Goal: Transaction & Acquisition: Book appointment/travel/reservation

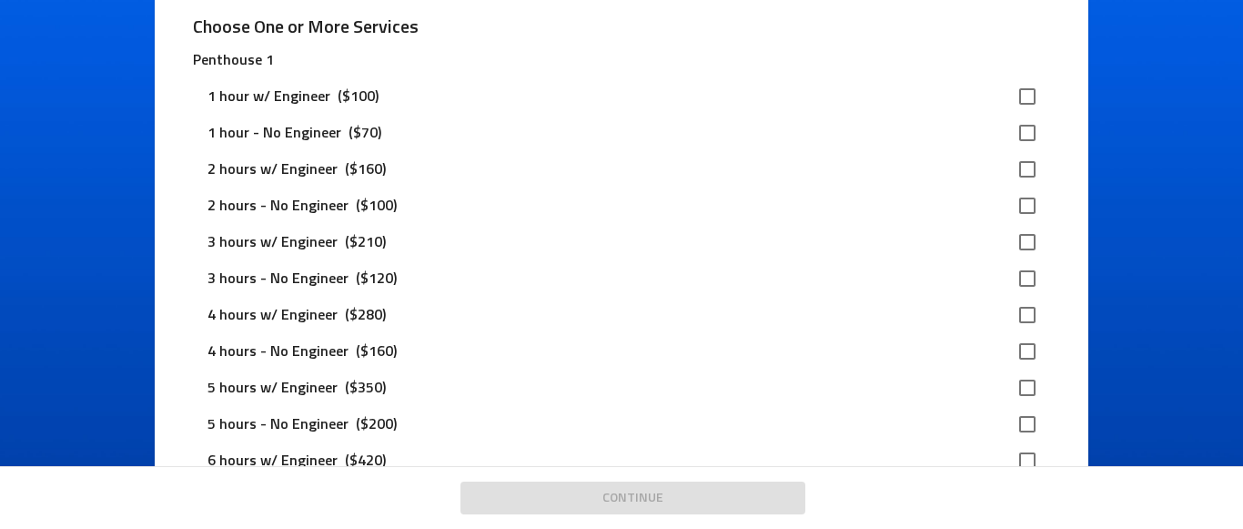
scroll to position [182, 0]
click at [1016, 315] on input "checkbox" at bounding box center [1027, 313] width 38 height 38
checkbox input "true"
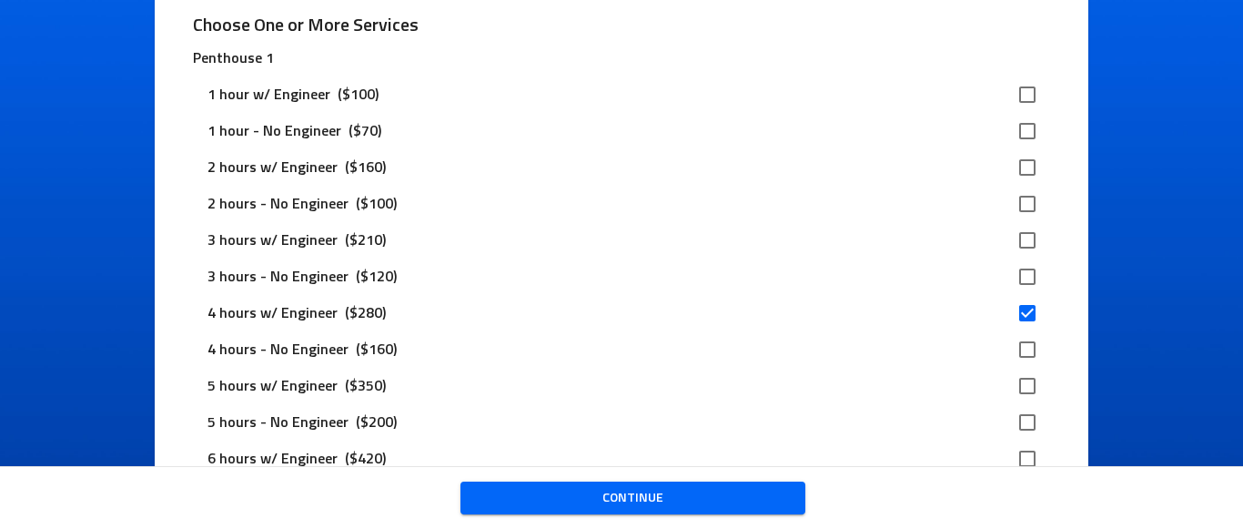
click at [1013, 238] on input "checkbox" at bounding box center [1027, 240] width 38 height 38
checkbox input "true"
click at [1015, 310] on input "checkbox" at bounding box center [1027, 313] width 38 height 38
checkbox input "false"
click at [661, 487] on span "Continue" at bounding box center [633, 498] width 316 height 23
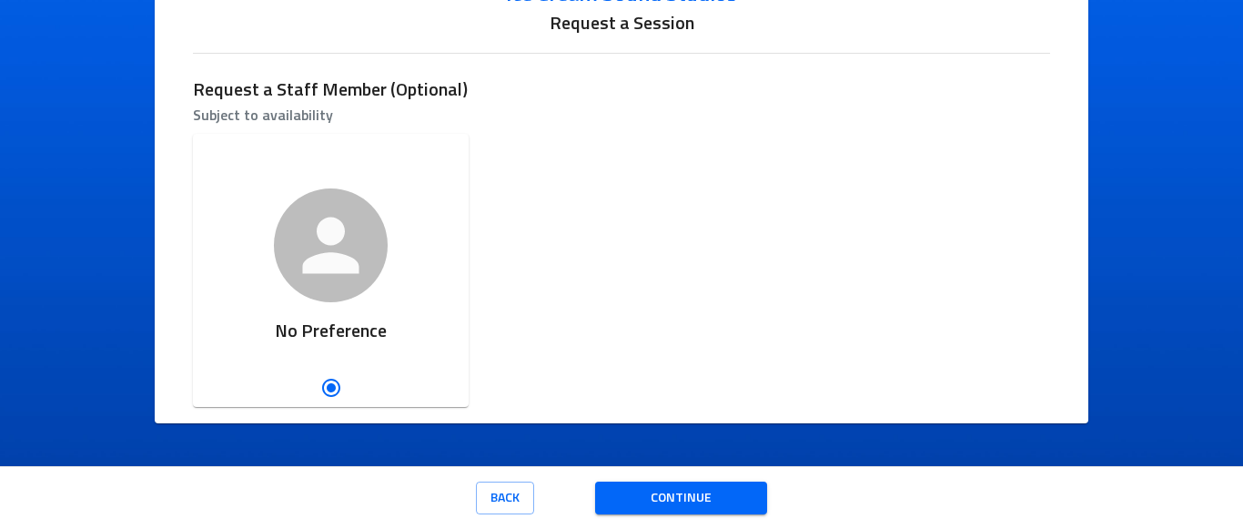
scroll to position [117, 0]
click at [708, 496] on span "Continue" at bounding box center [681, 498] width 144 height 23
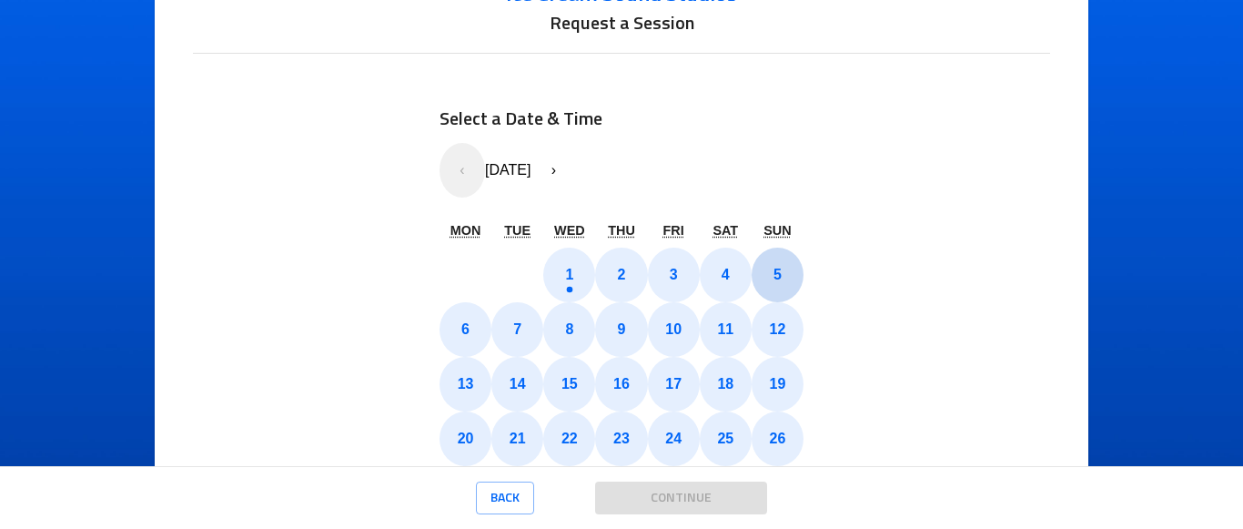
click at [652, 294] on button "3" at bounding box center [674, 274] width 52 height 55
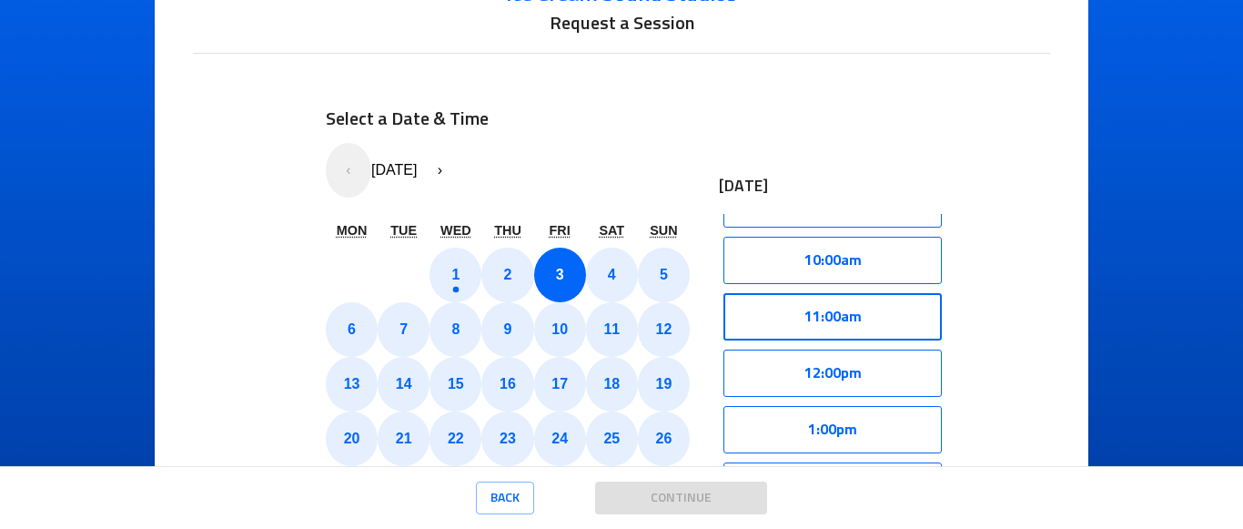
scroll to position [910, 0]
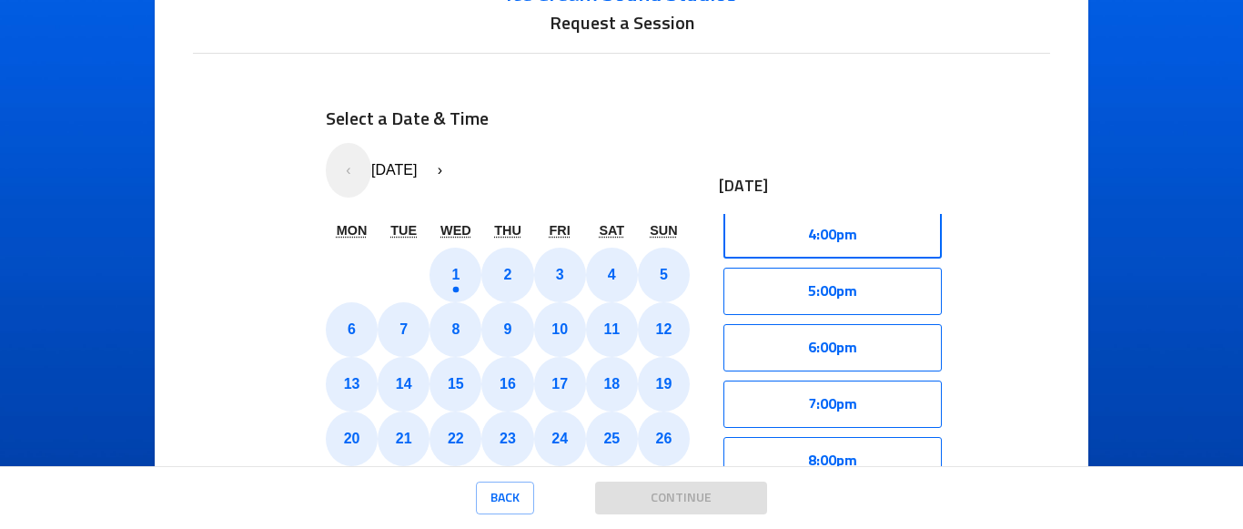
click at [847, 235] on button "4:00pm" at bounding box center [832, 234] width 218 height 47
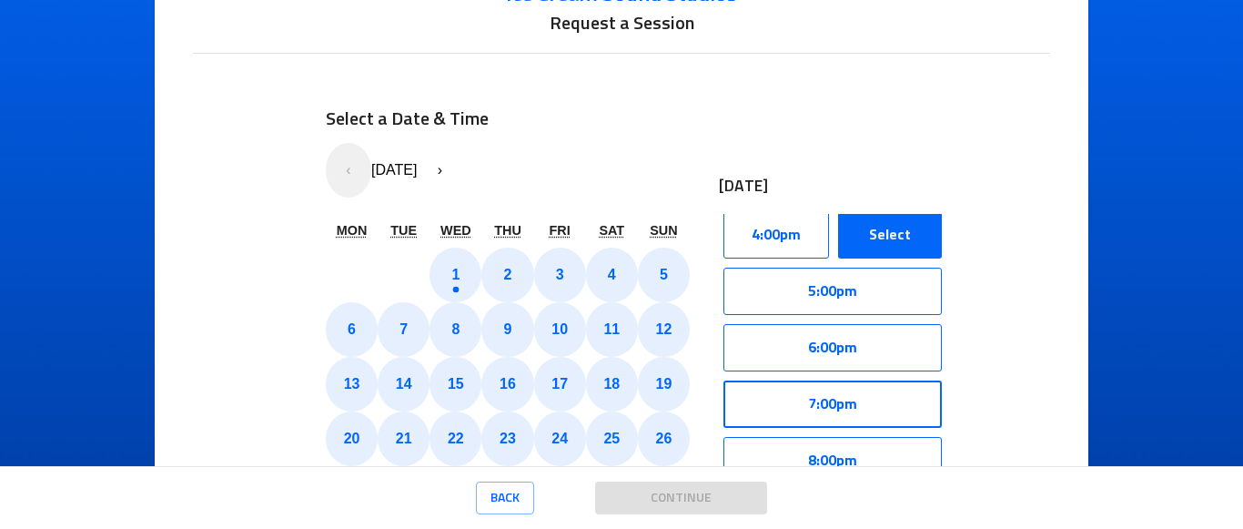
click at [870, 418] on button "7:00pm" at bounding box center [832, 403] width 218 height 47
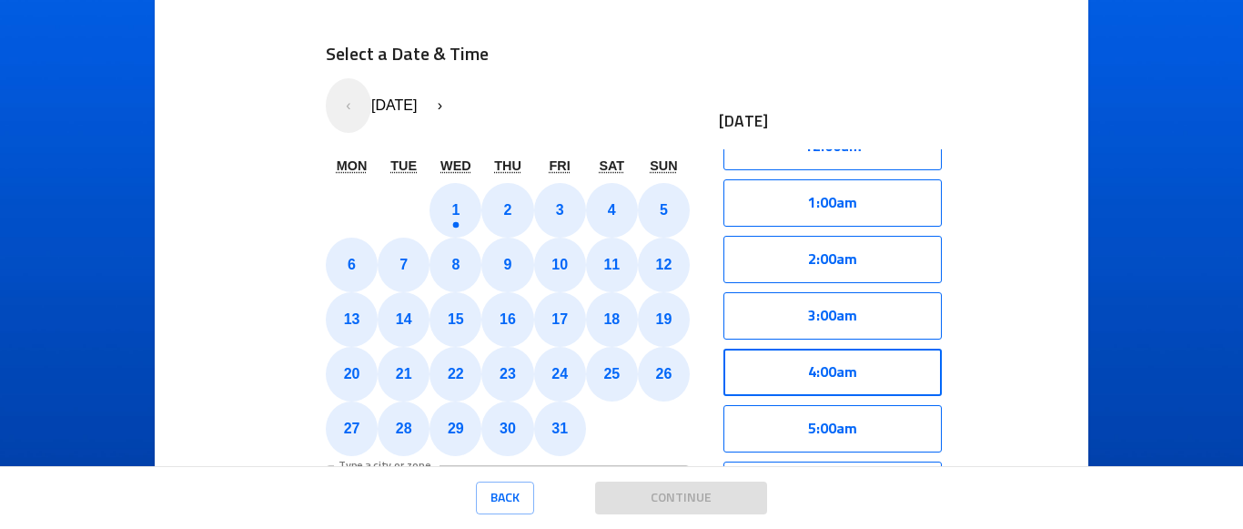
scroll to position [196, 0]
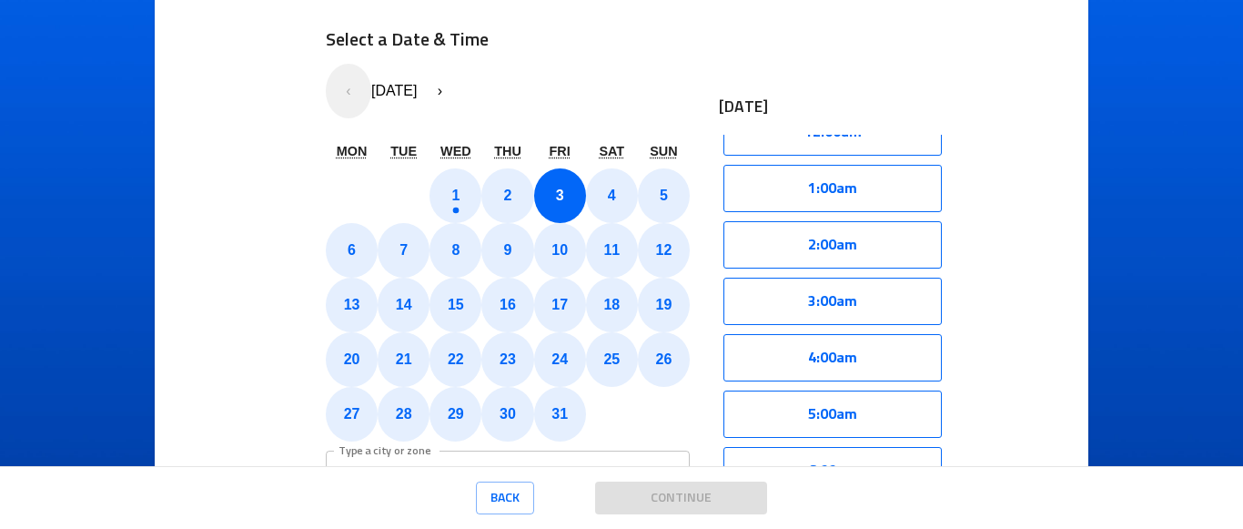
click at [556, 196] on abbr "3" at bounding box center [560, 194] width 8 height 15
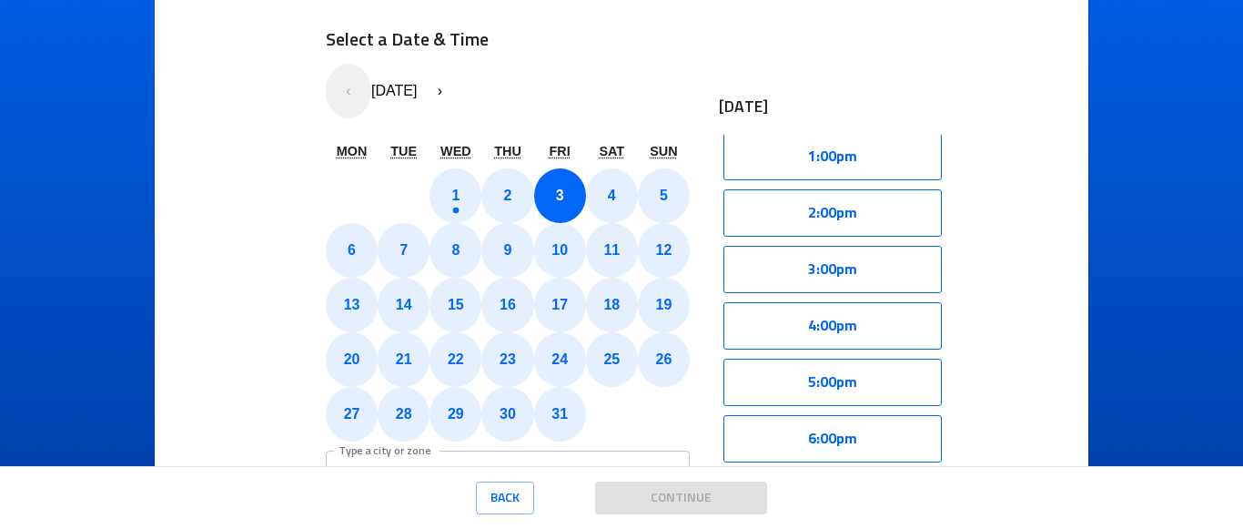
scroll to position [798, 0]
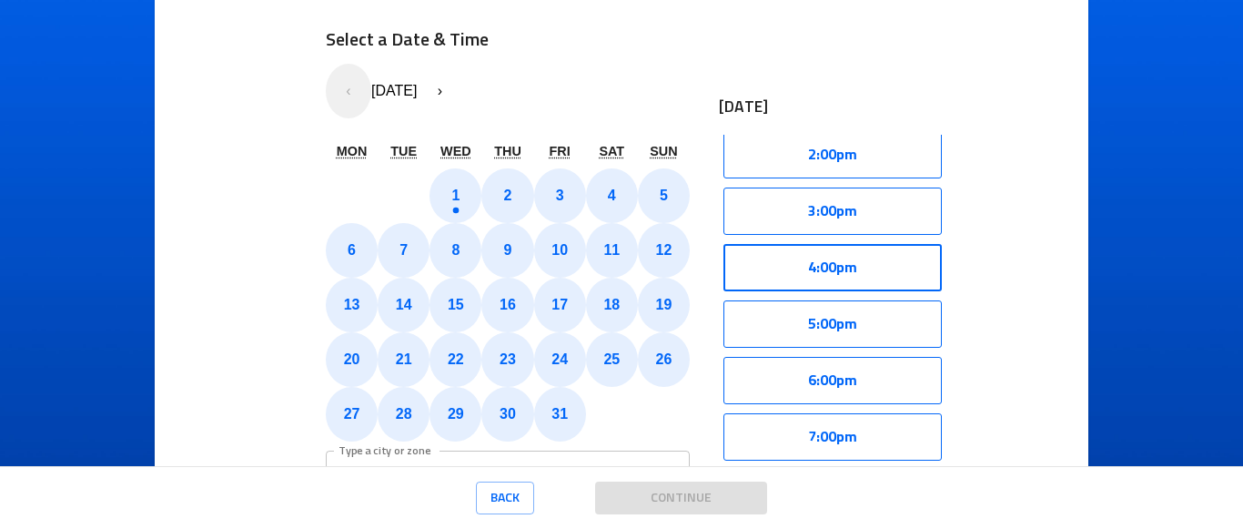
click at [870, 261] on button "4:00pm" at bounding box center [832, 267] width 218 height 47
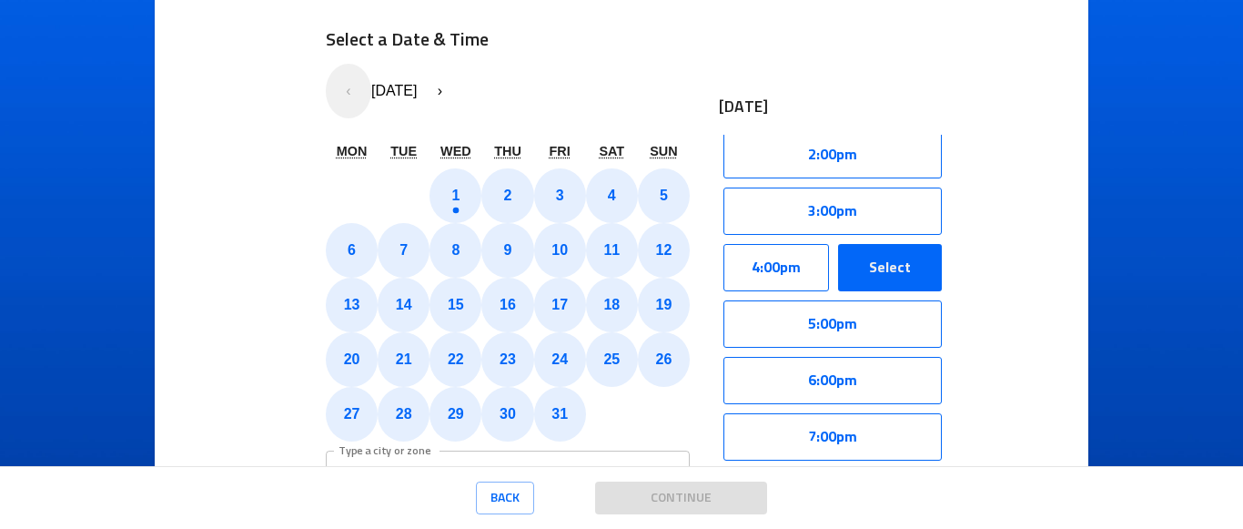
click at [893, 261] on button "Select" at bounding box center [890, 267] width 104 height 47
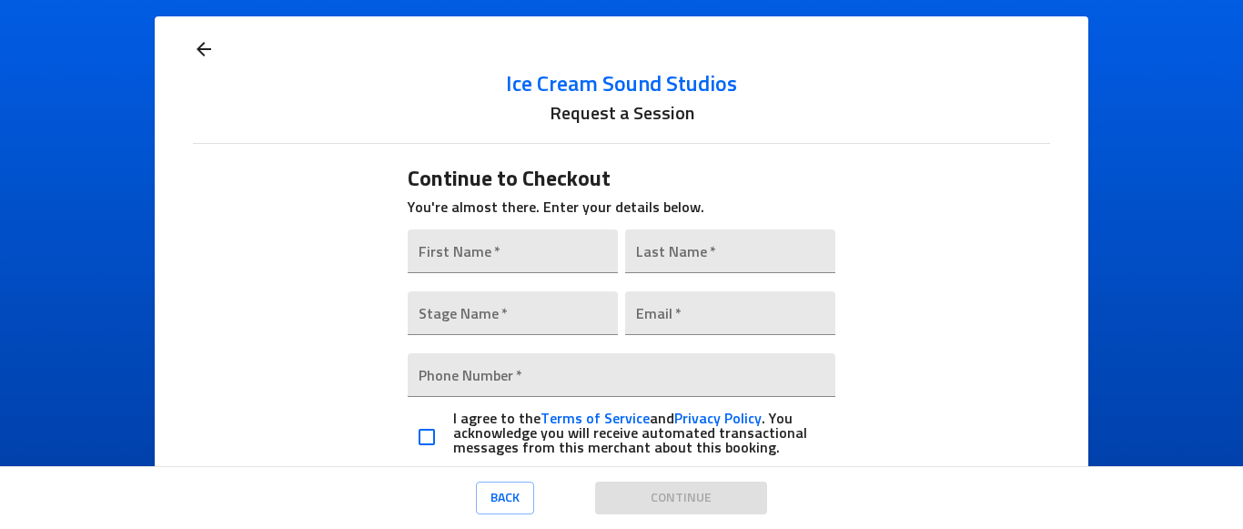
scroll to position [0, 0]
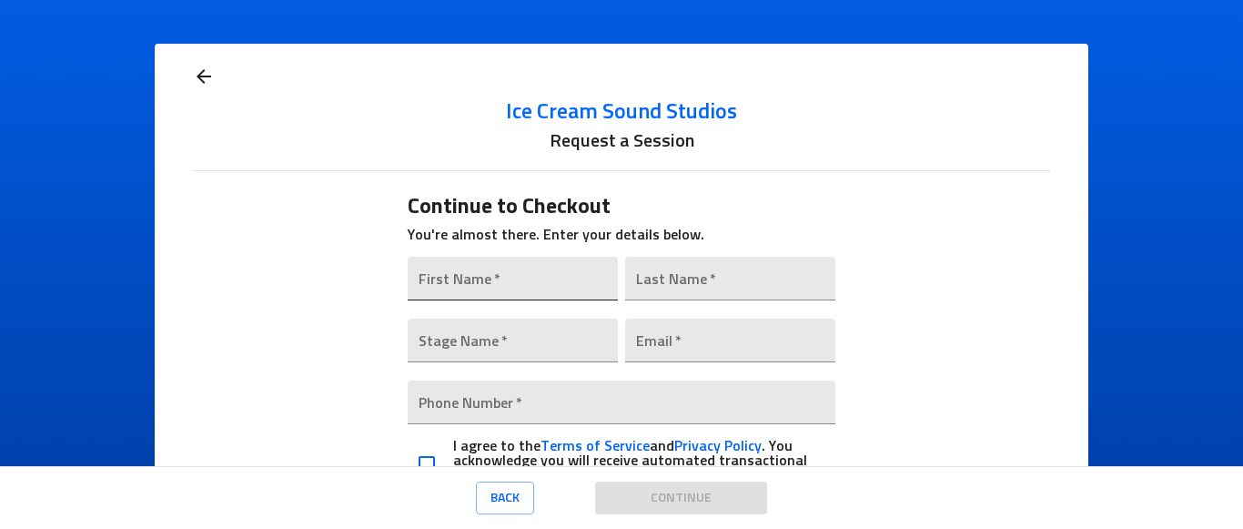
click at [459, 279] on input "text" at bounding box center [513, 279] width 210 height 44
type input "[PERSON_NAME]"
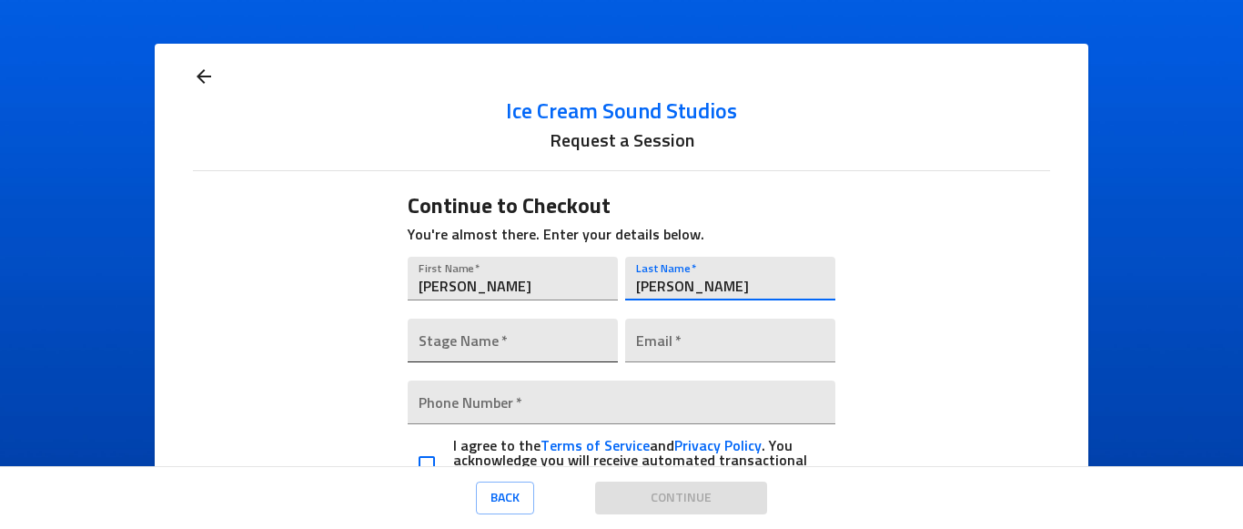
type input "[PERSON_NAME]"
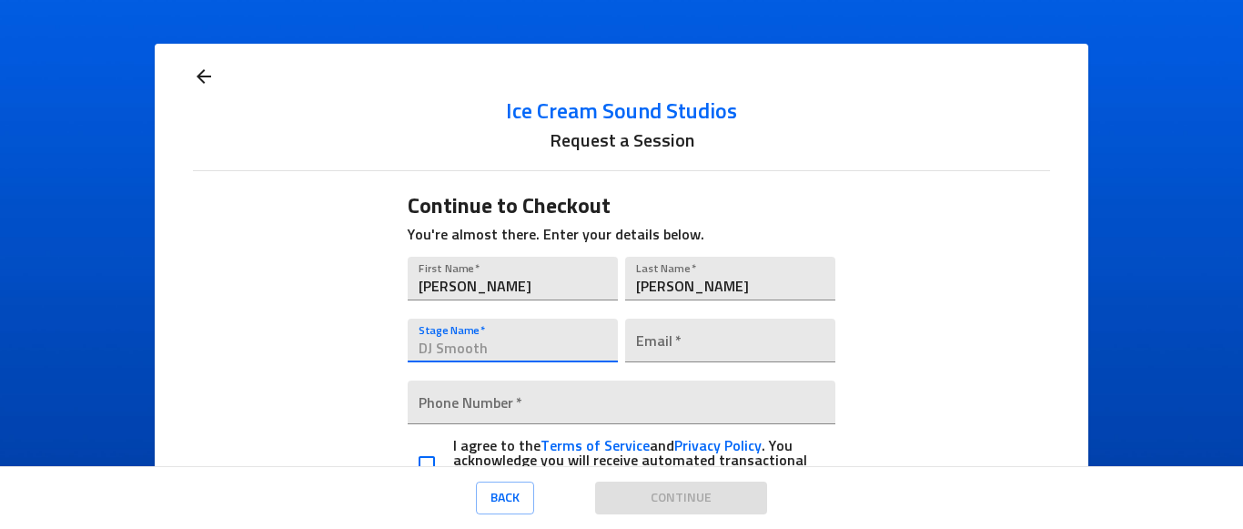
click at [485, 338] on input "text" at bounding box center [513, 340] width 210 height 44
type input "Heavy Hooks"
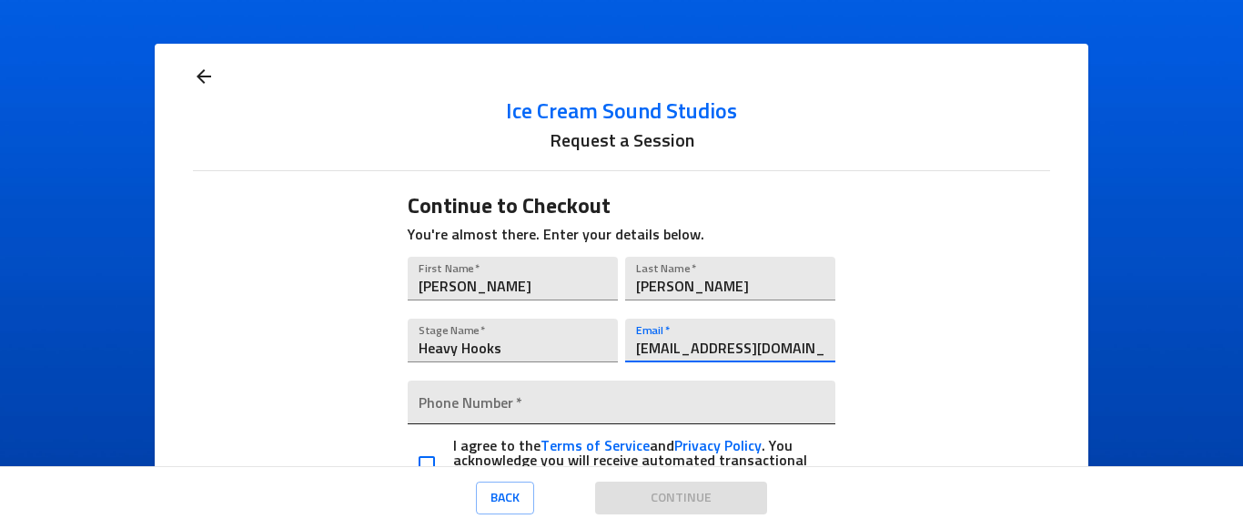
type input "[EMAIL_ADDRESS][DOMAIN_NAME]"
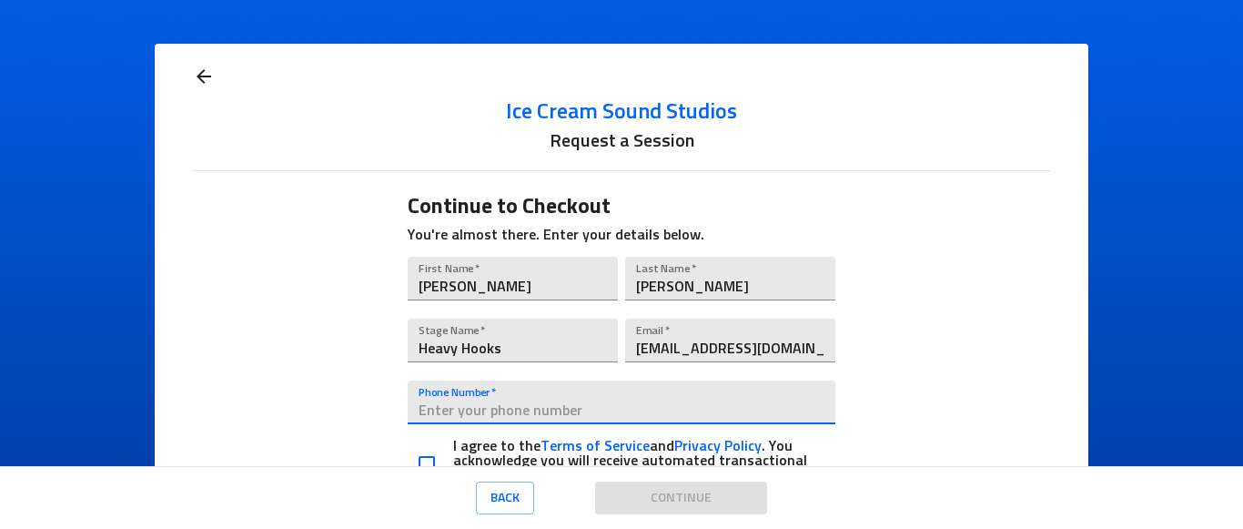
click at [660, 410] on input "tel" at bounding box center [622, 402] width 428 height 44
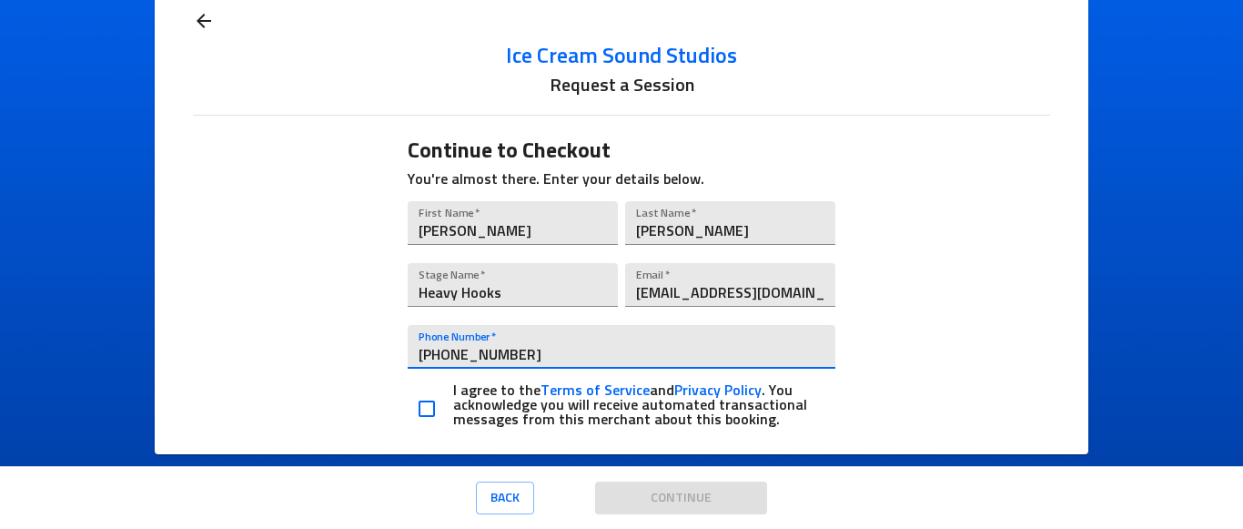
scroll to position [86, 0]
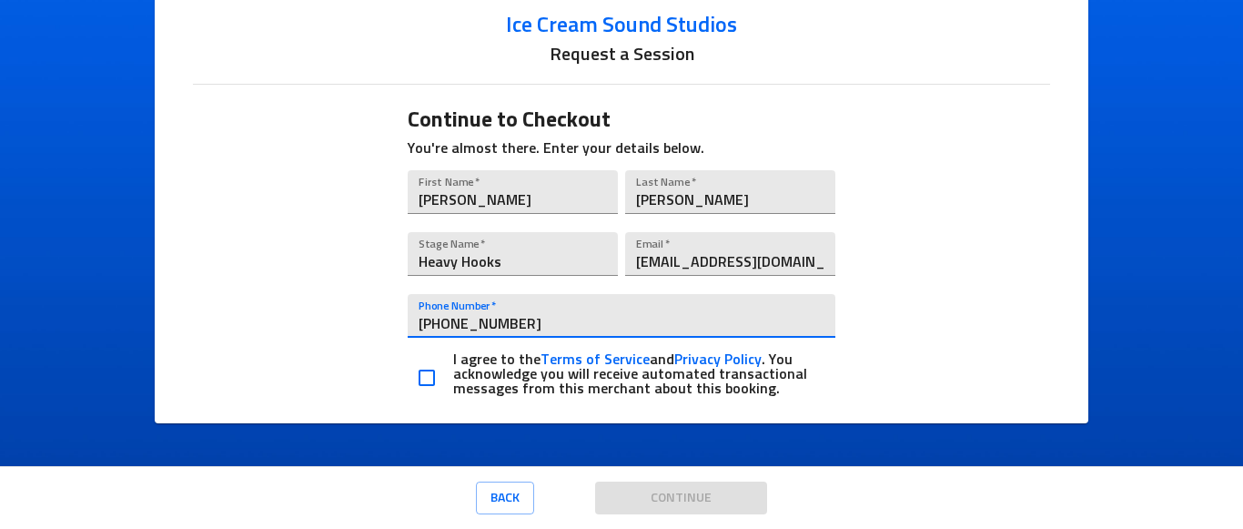
type input "[PHONE_NUMBER]"
click at [418, 378] on input "checkbox" at bounding box center [427, 377] width 38 height 38
checkbox input "true"
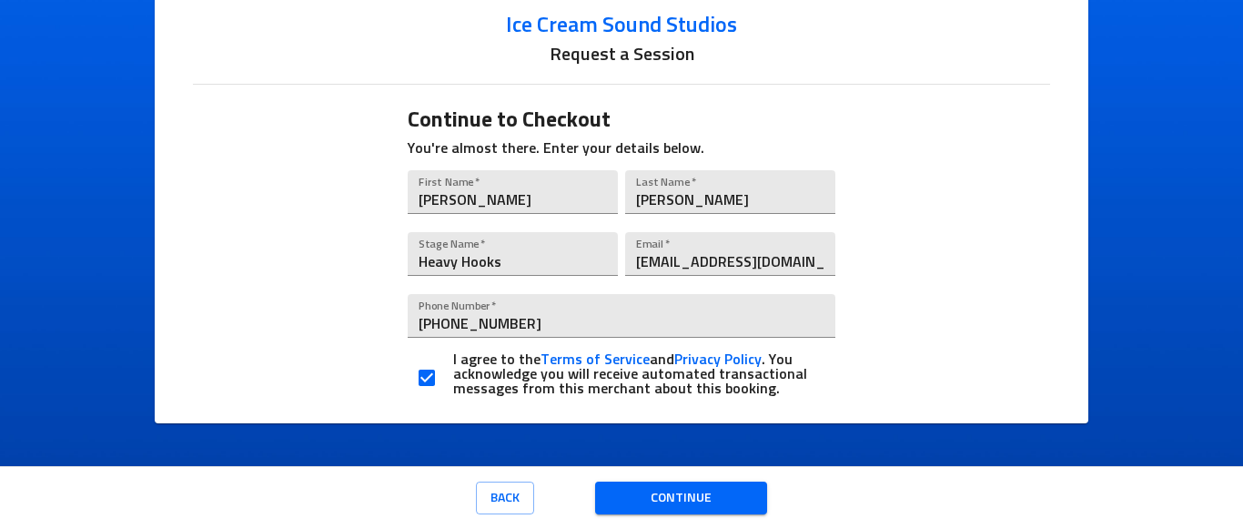
click at [672, 499] on span "Continue" at bounding box center [681, 498] width 144 height 23
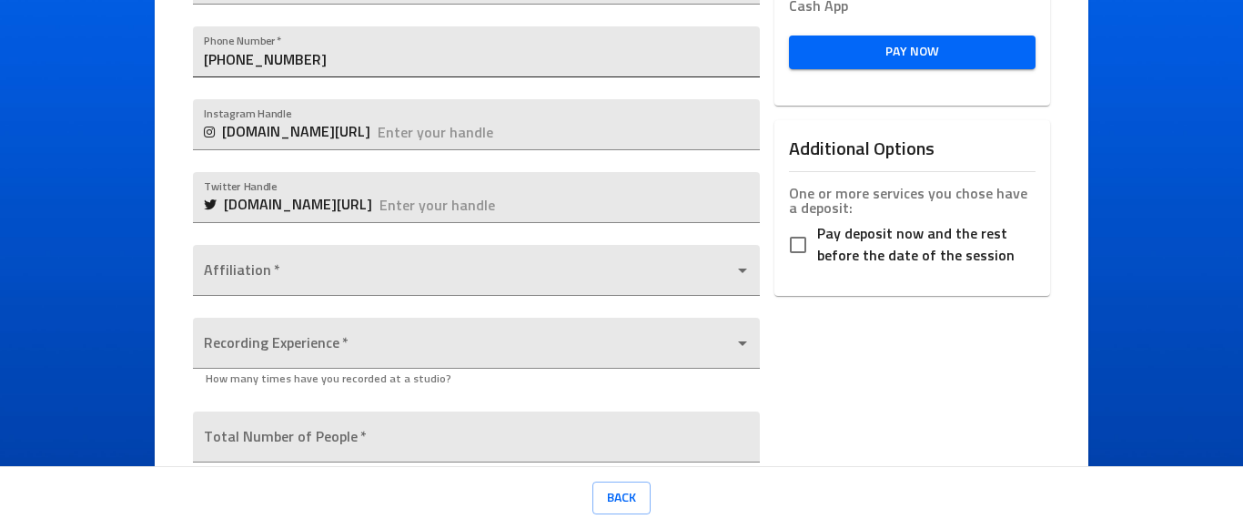
scroll to position [546, 0]
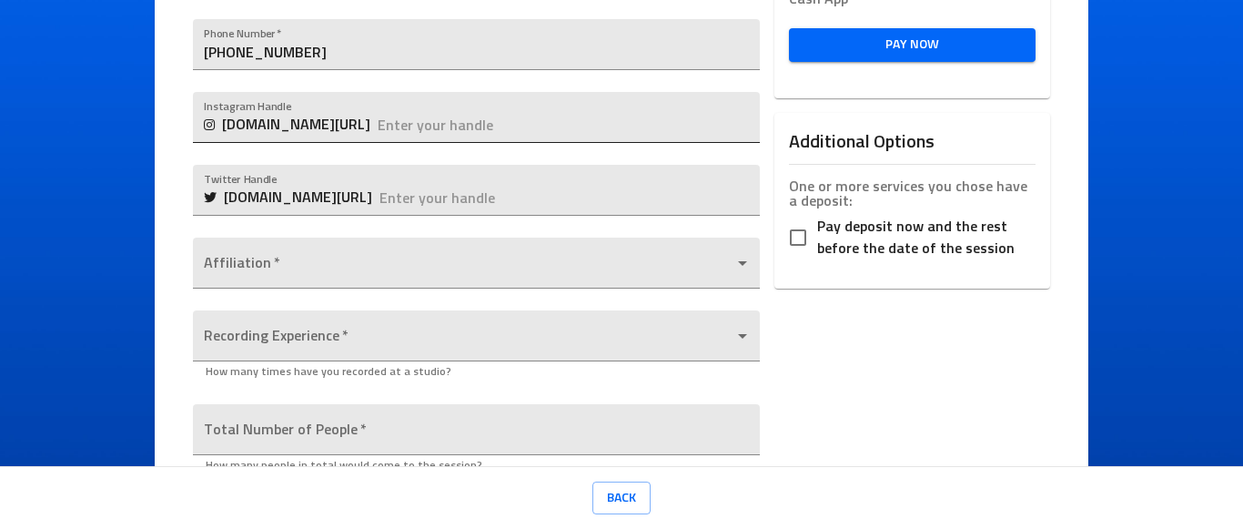
click at [438, 128] on input "text" at bounding box center [568, 117] width 381 height 51
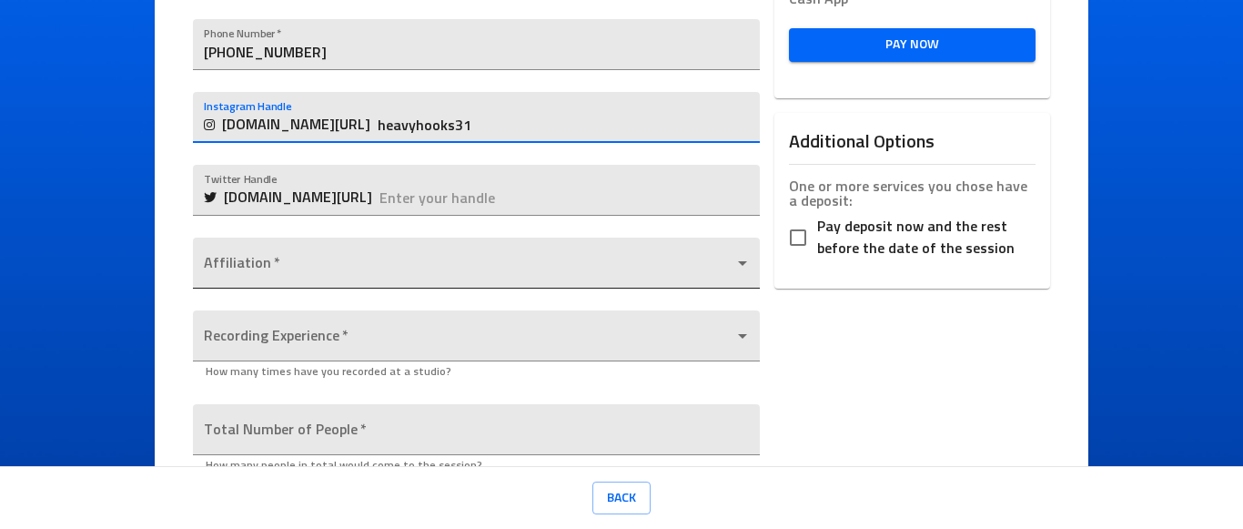
type input "heavyhooks31"
click at [541, 264] on body "Ice Cream Sound Studios Request a Session Review Request Details Selected Date …" at bounding box center [621, 264] width 1243 height 529
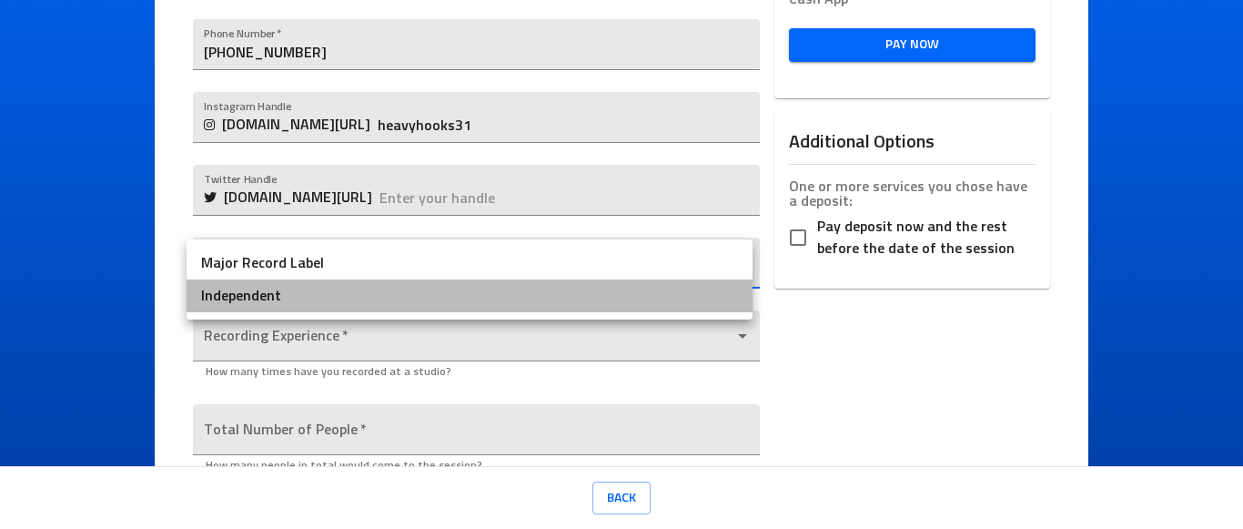
click at [529, 295] on li "Independent" at bounding box center [469, 295] width 566 height 33
type input "Independent"
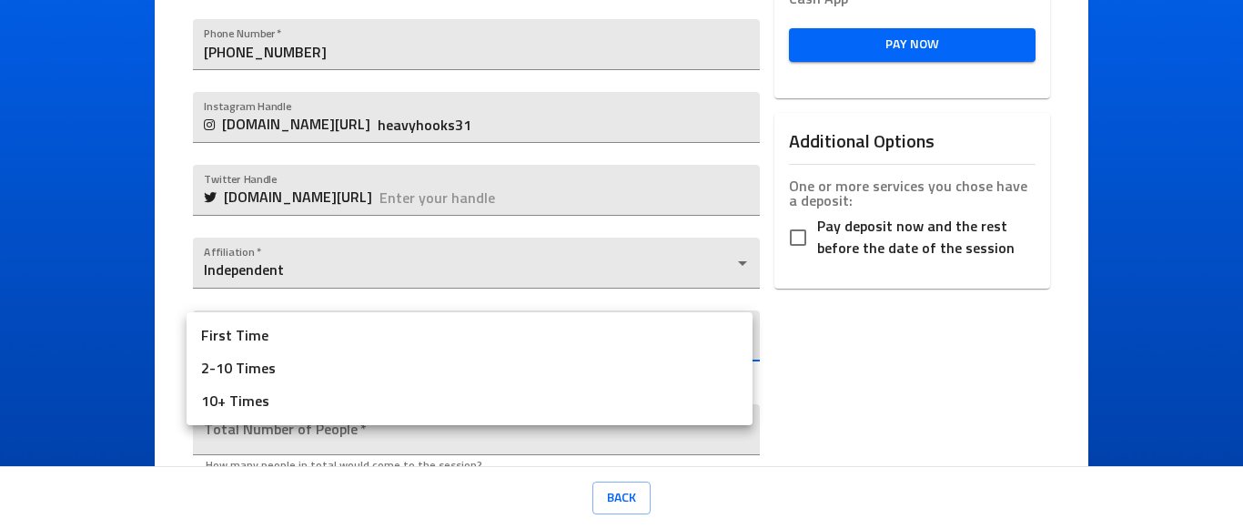
click at [495, 337] on body "Ice Cream Sound Studios Request a Session Review Request Details Selected Date …" at bounding box center [621, 264] width 1243 height 529
click at [465, 405] on li "10+ Times" at bounding box center [469, 401] width 566 height 33
type input "10+ Times"
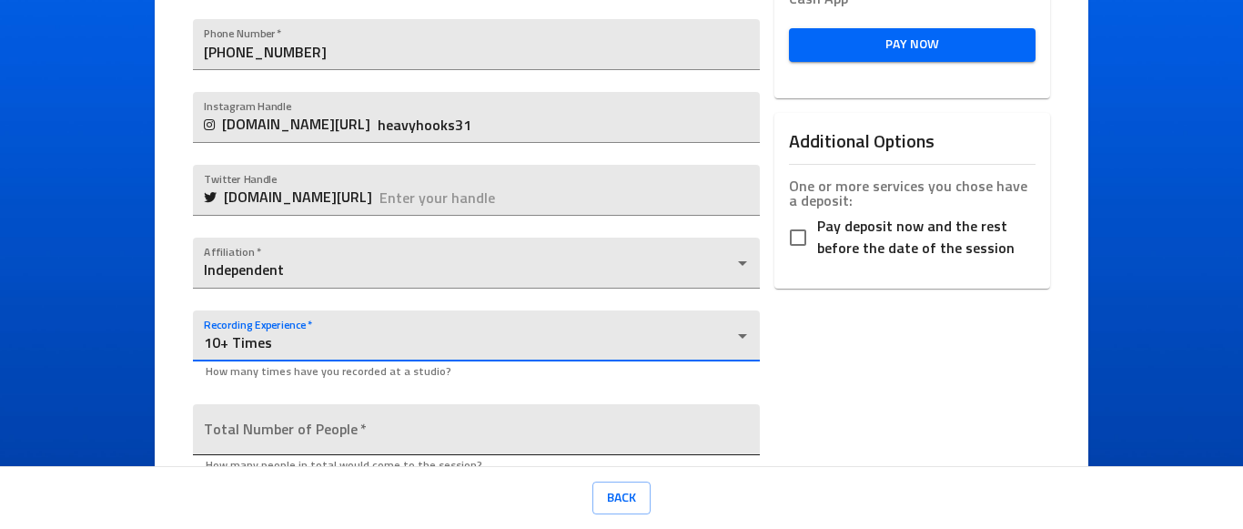
click at [465, 435] on input "number" at bounding box center [476, 429] width 566 height 51
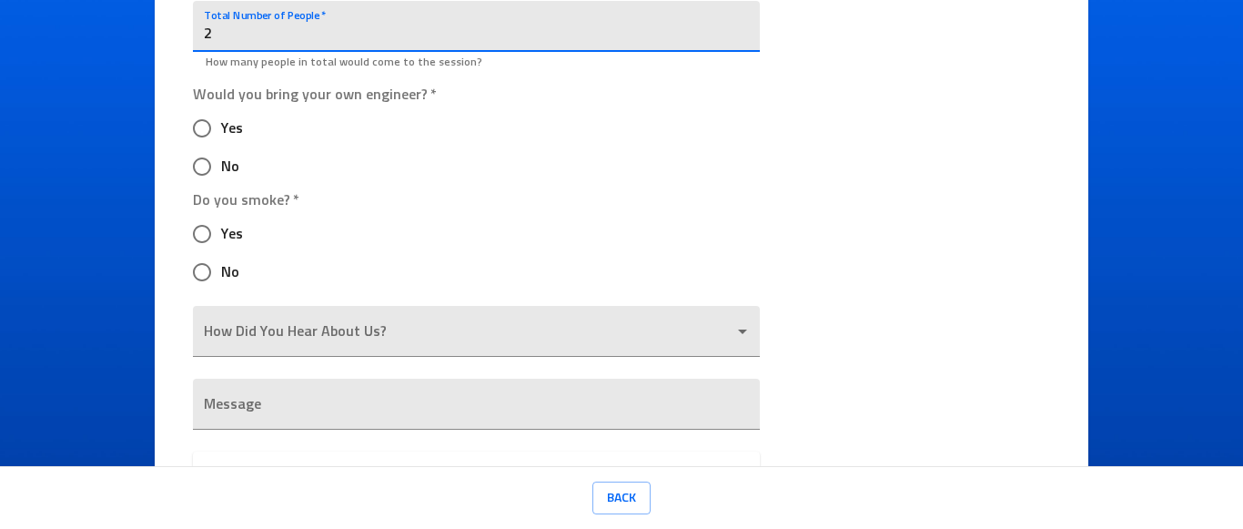
scroll to position [1001, 0]
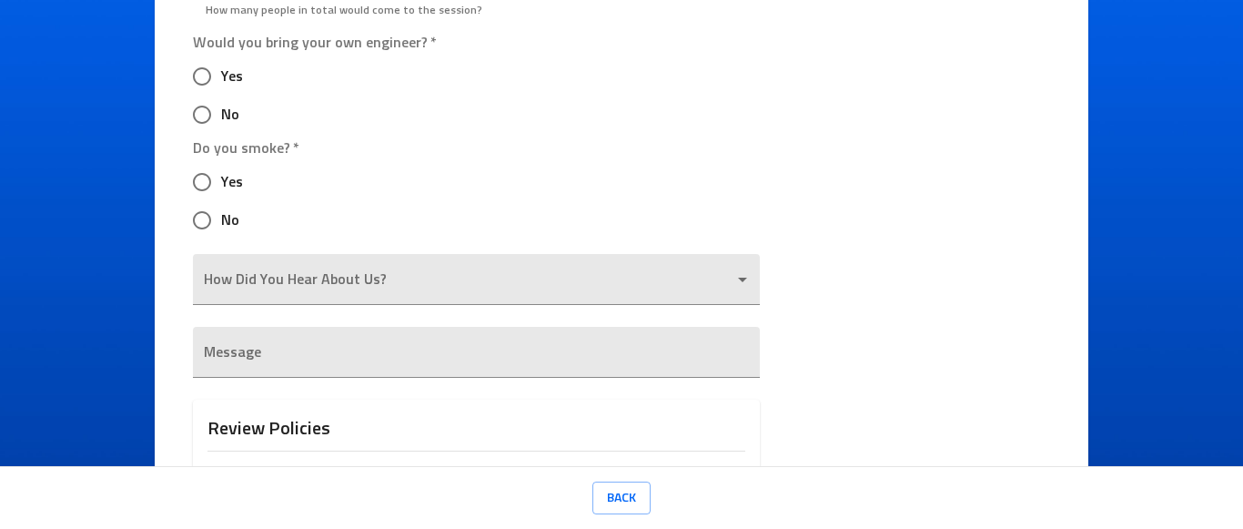
type input "2"
click at [197, 112] on input "No" at bounding box center [202, 115] width 38 height 38
radio input "true"
click at [199, 184] on input "Yes" at bounding box center [202, 182] width 38 height 38
radio input "true"
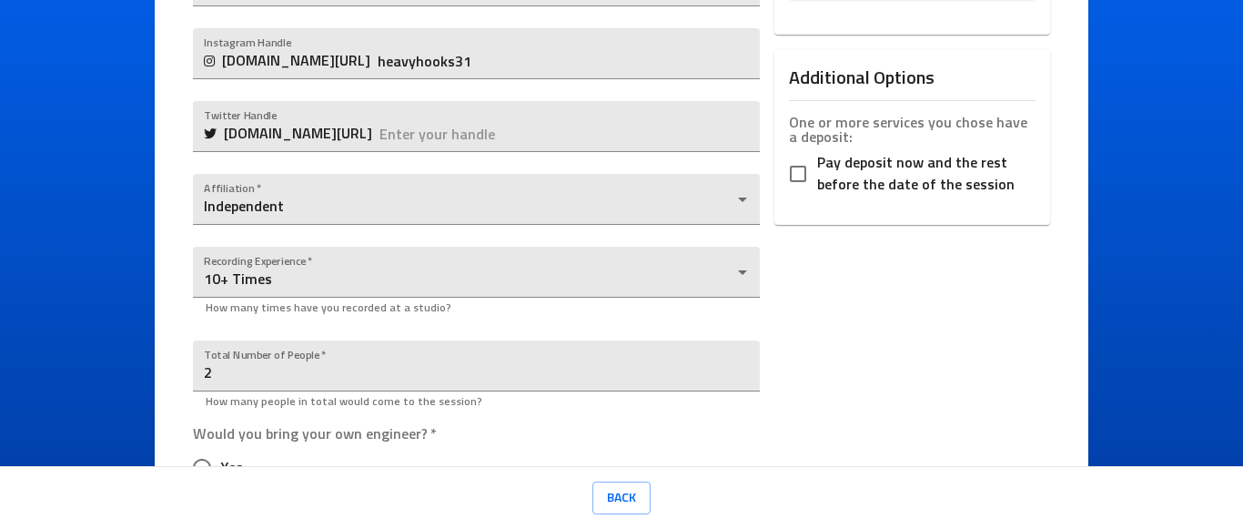
scroll to position [419, 0]
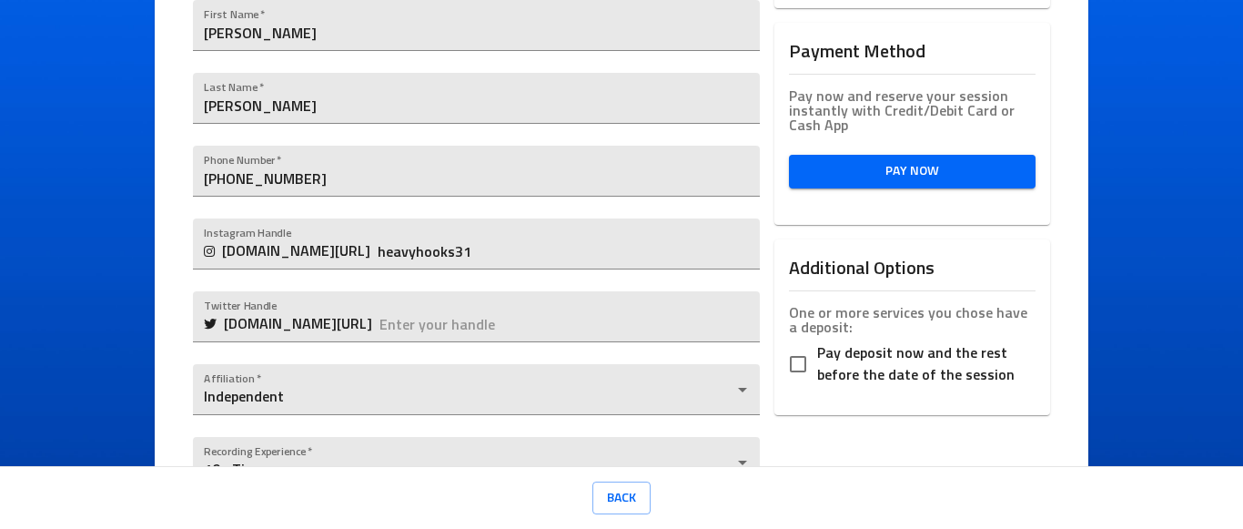
click at [871, 168] on span "Pay Now" at bounding box center [911, 171] width 217 height 23
